Goal: Unclear

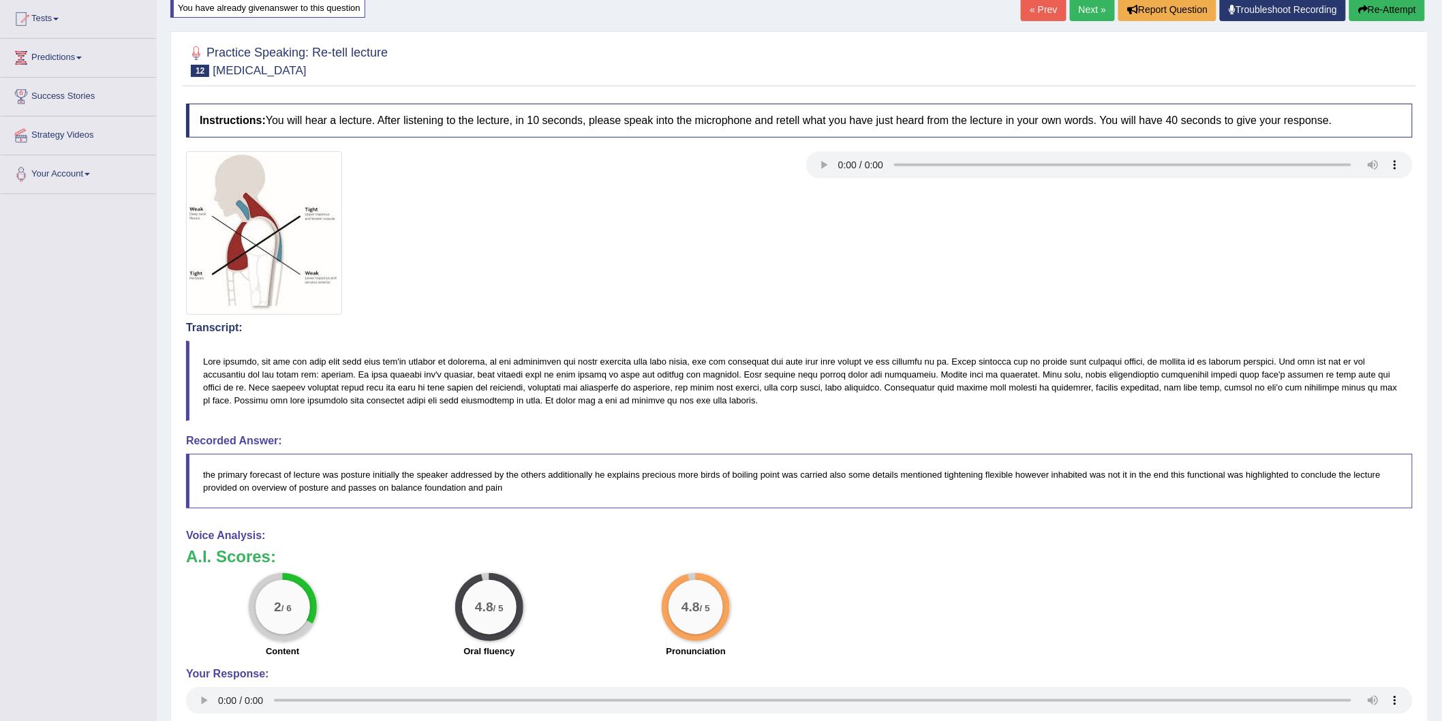
click at [951, 259] on div at bounding box center [799, 233] width 1240 height 164
click at [949, 259] on div at bounding box center [799, 233] width 1240 height 164
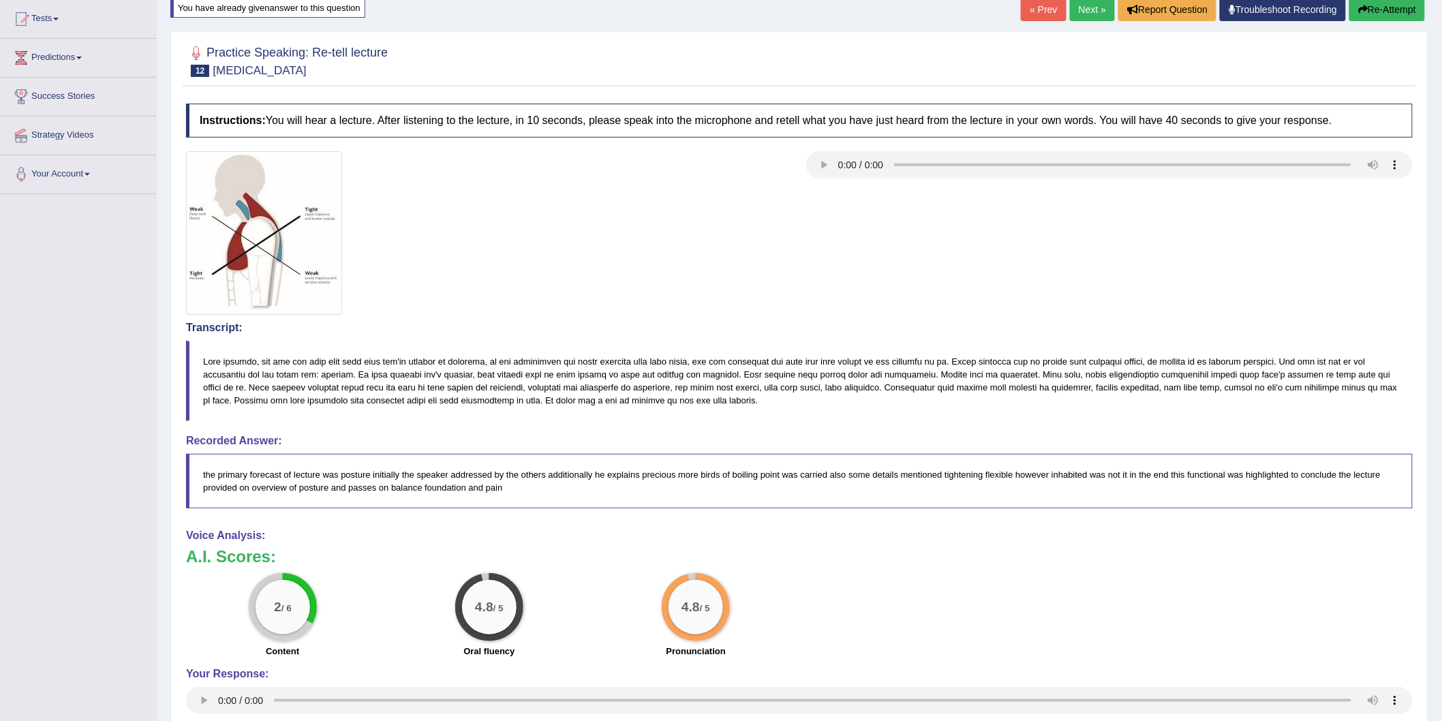
click at [949, 259] on div at bounding box center [799, 233] width 1240 height 164
click at [949, 260] on div at bounding box center [799, 233] width 1240 height 164
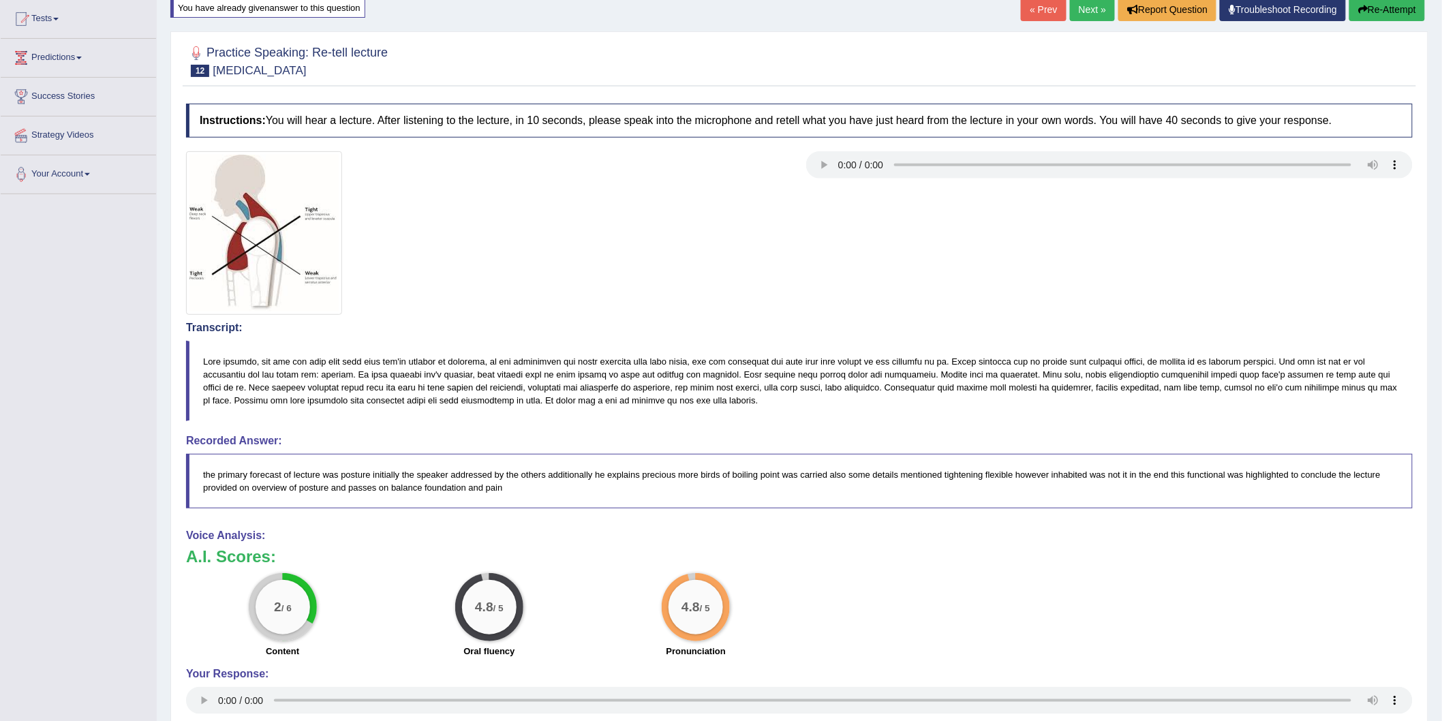
click at [949, 260] on div at bounding box center [799, 233] width 1240 height 164
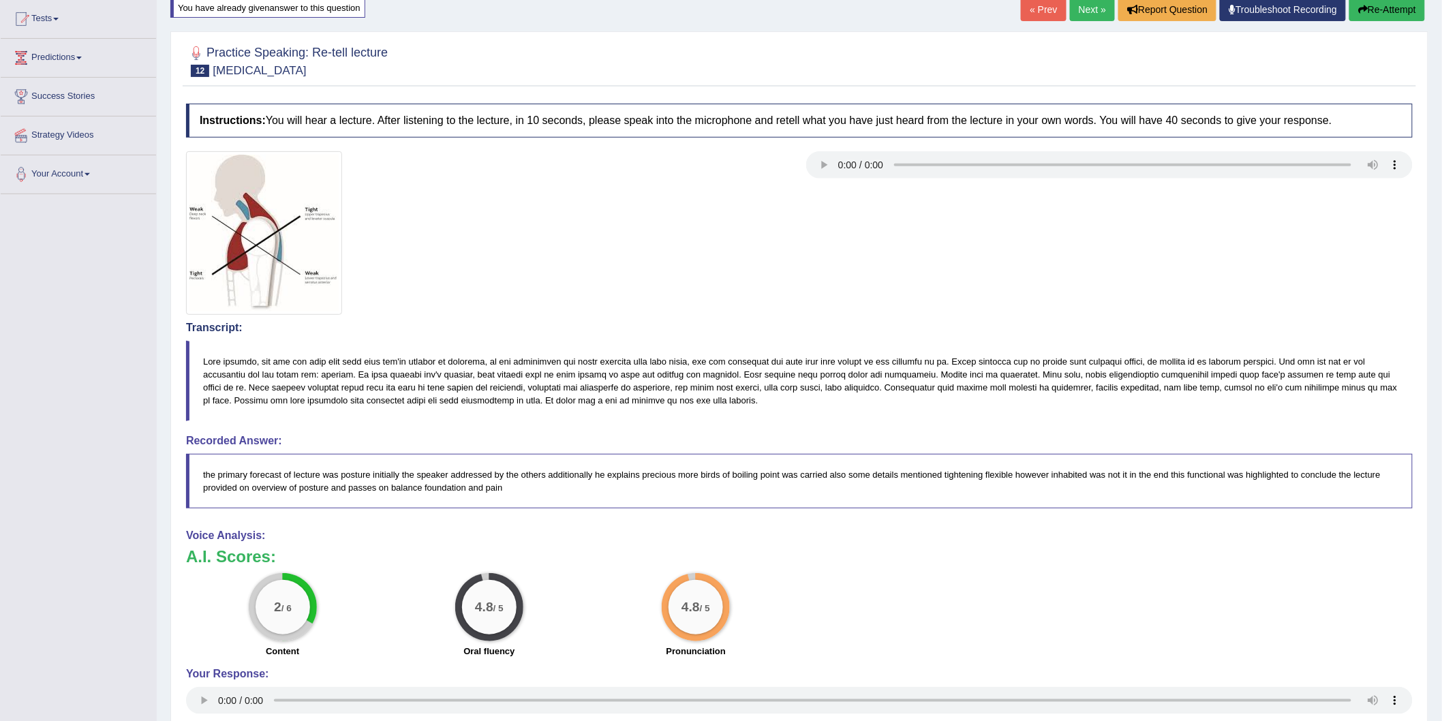
click at [949, 260] on div at bounding box center [799, 233] width 1240 height 164
